Goal: Navigation & Orientation: Find specific page/section

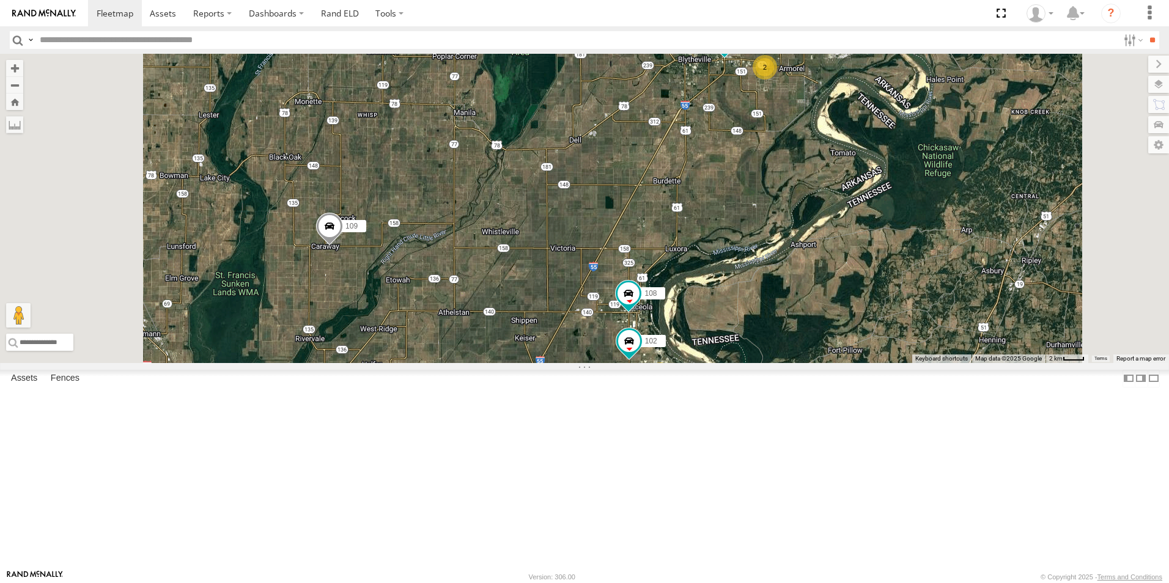
click at [0, 0] on span at bounding box center [0, 0] width 0 height 0
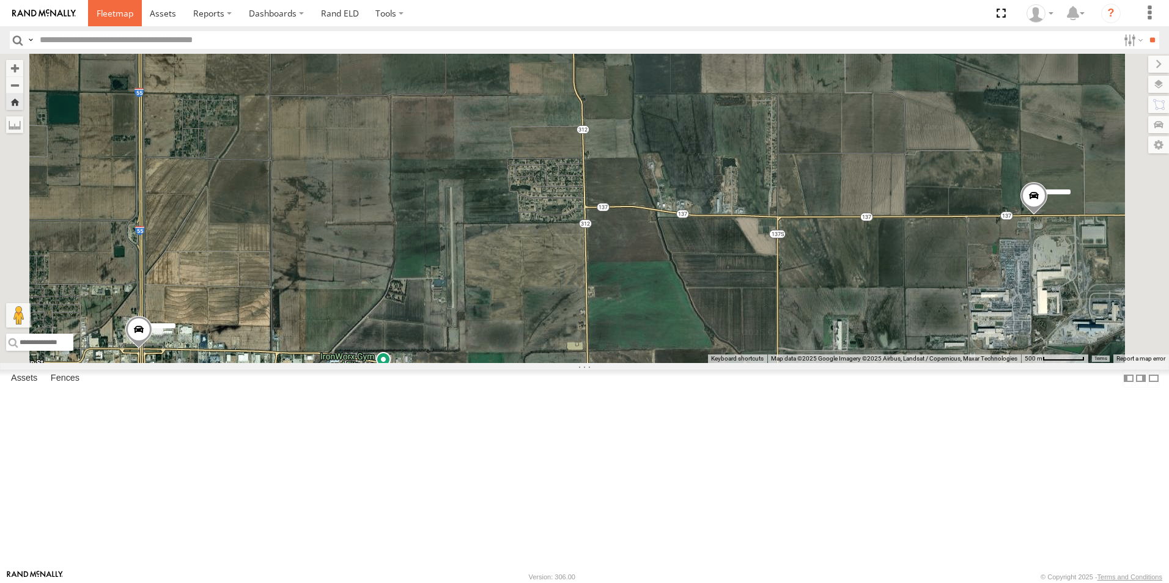
click at [124, 17] on span at bounding box center [115, 13] width 37 height 12
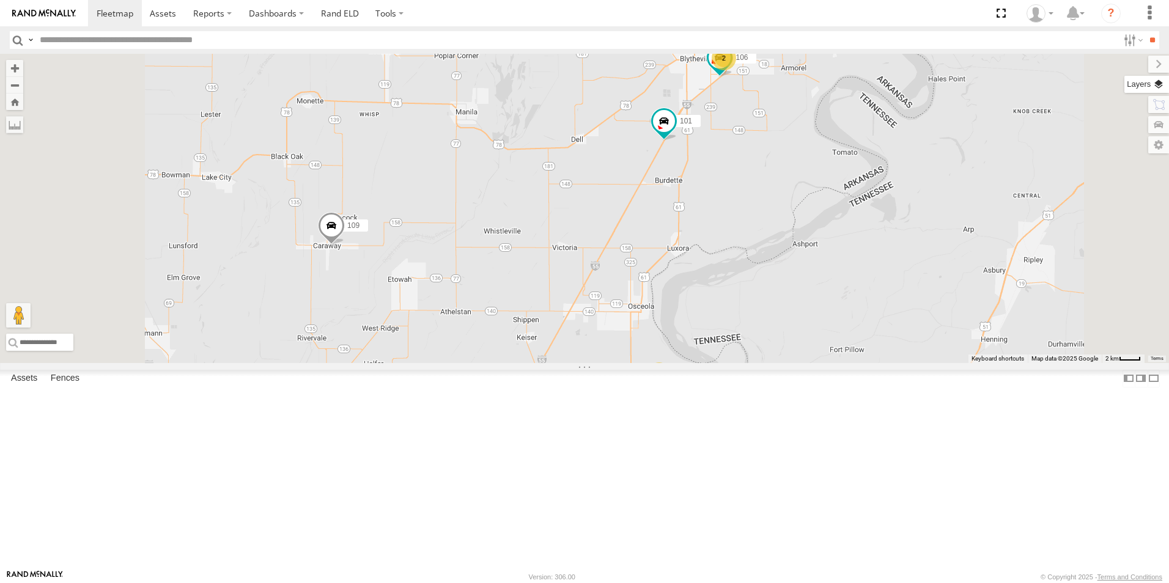
click at [1163, 85] on label at bounding box center [1147, 84] width 45 height 17
click at [0, 0] on span "Basemaps" at bounding box center [0, 0] width 0 height 0
click at [0, 0] on span "Satellite + Roadmap" at bounding box center [0, 0] width 0 height 0
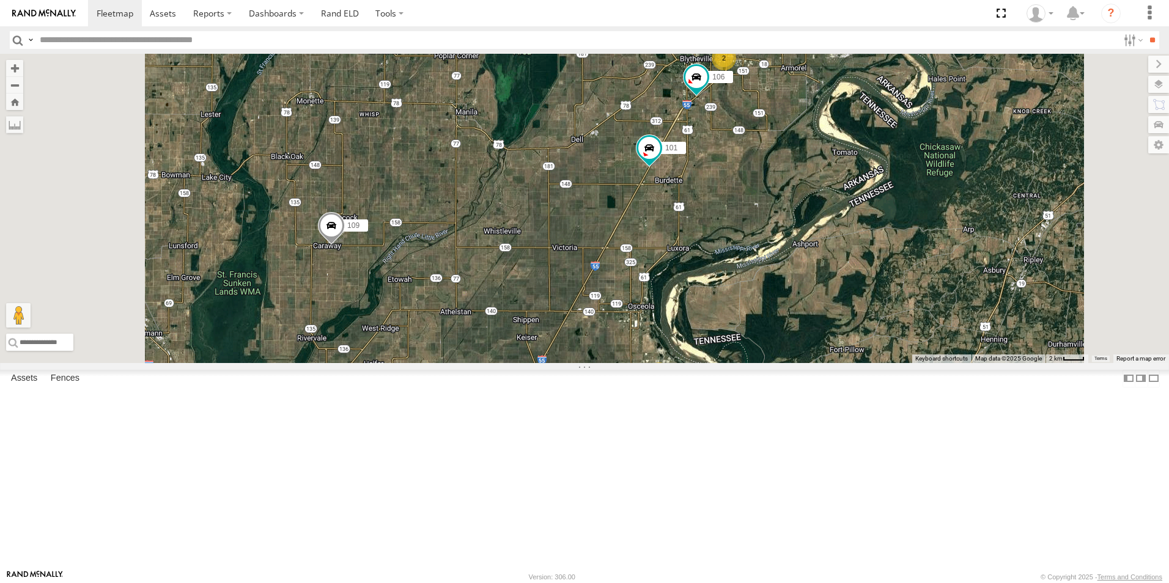
drag, startPoint x: 1075, startPoint y: 141, endPoint x: 179, endPoint y: 173, distance: 896.6
click at [0, 0] on div "Video" at bounding box center [0, 0] width 0 height 0
click at [0, 0] on span at bounding box center [0, 0] width 0 height 0
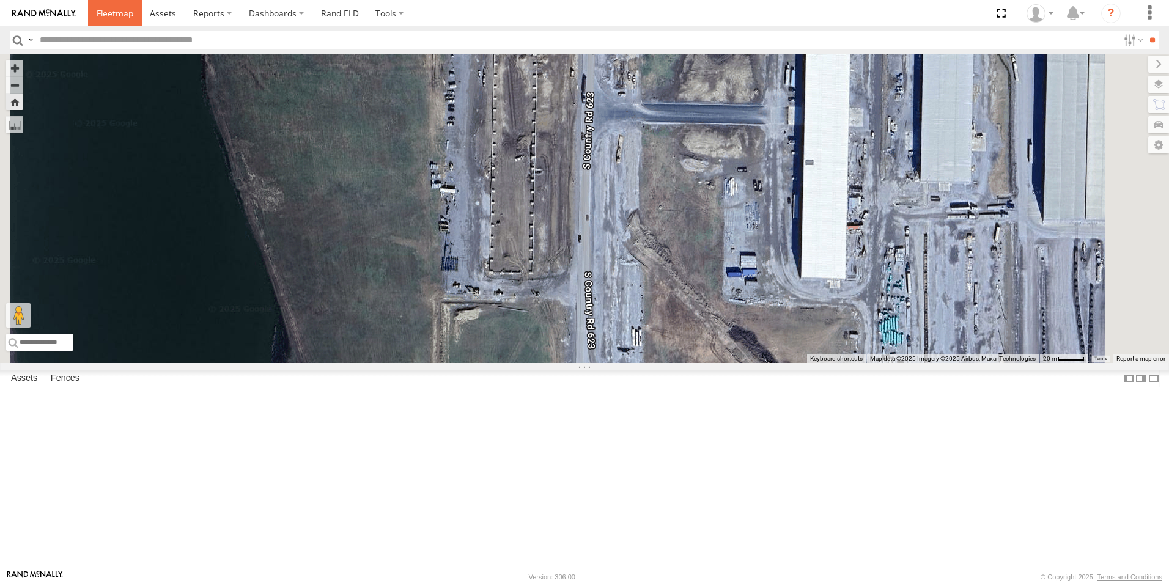
click at [105, 17] on span at bounding box center [115, 13] width 37 height 12
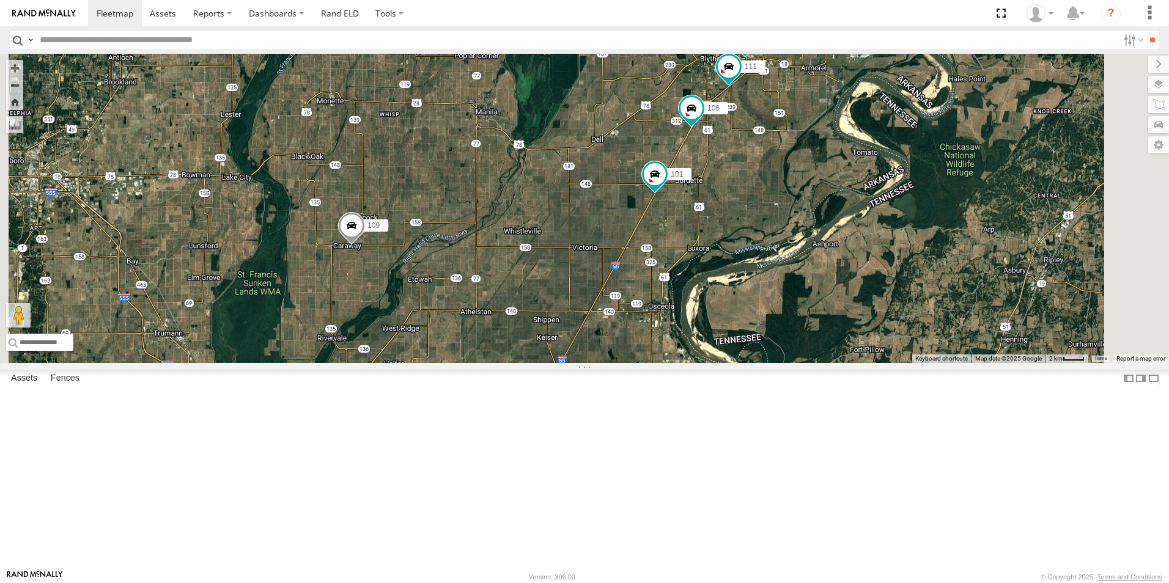
click at [0, 0] on span at bounding box center [0, 0] width 0 height 0
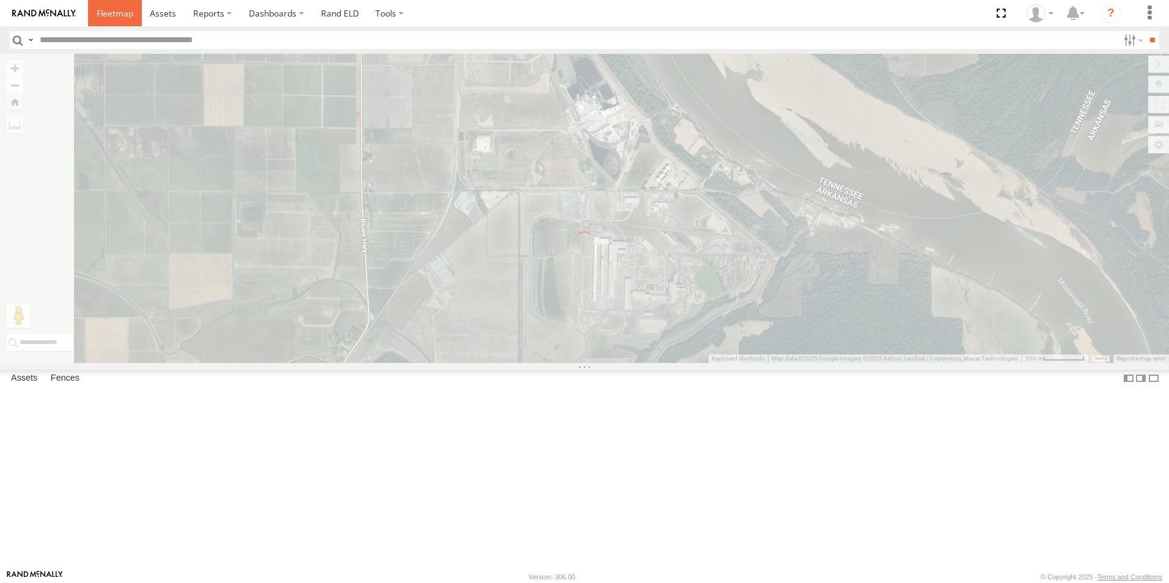
click at [128, 15] on span at bounding box center [115, 13] width 37 height 12
